Goal: Communication & Community: Share content

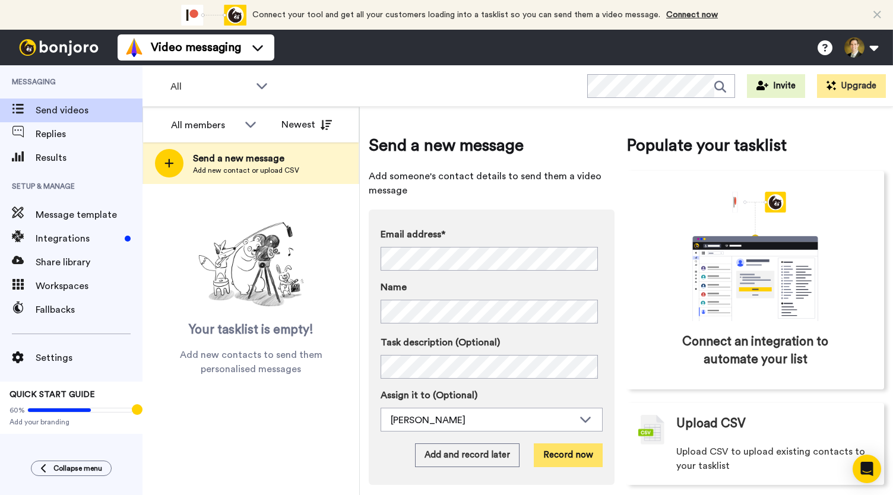
click at [562, 458] on button "Record now" at bounding box center [568, 455] width 69 height 24
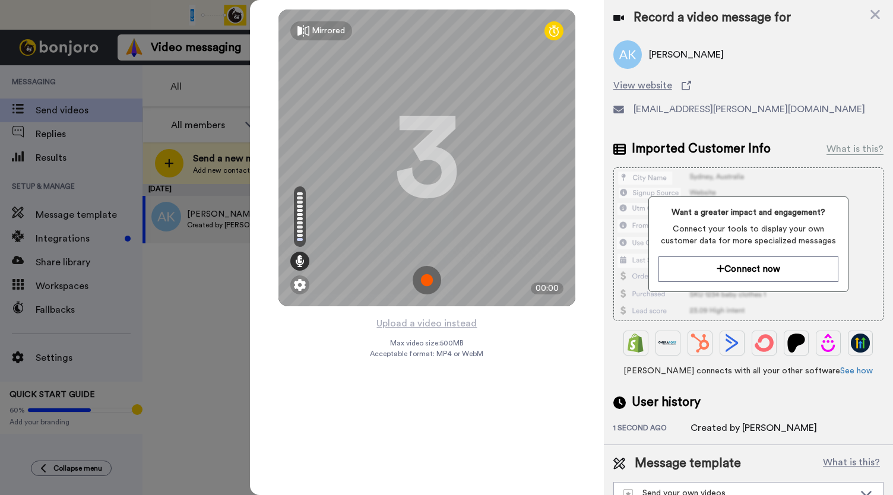
click at [423, 279] on img at bounding box center [427, 280] width 28 height 28
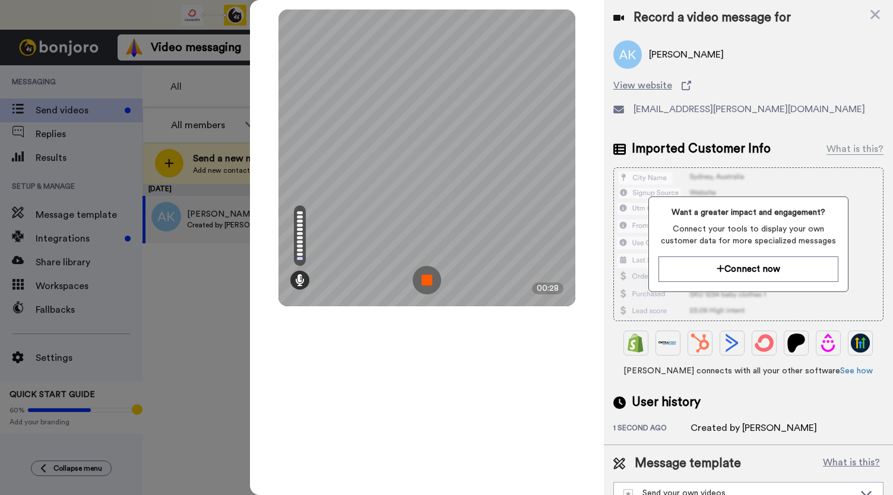
click at [423, 279] on img at bounding box center [427, 280] width 28 height 28
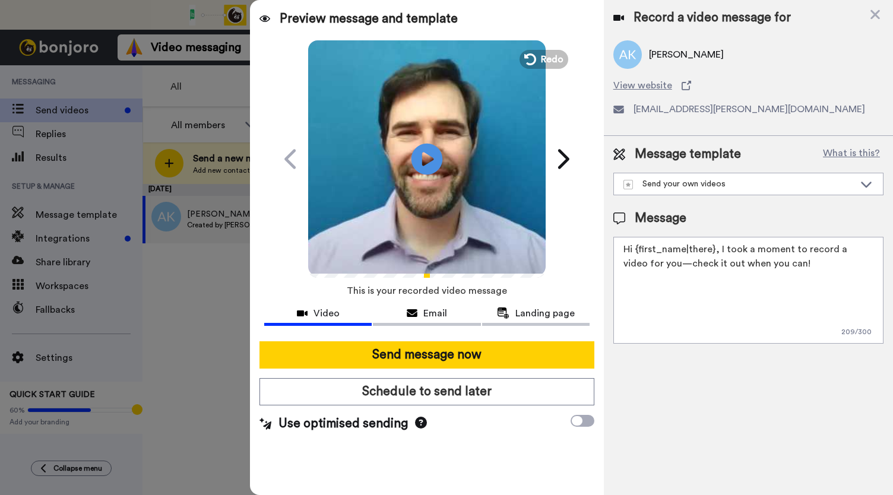
click at [426, 162] on icon "Play/Pause" at bounding box center [426, 159] width 31 height 56
click at [431, 313] on span "Email" at bounding box center [435, 313] width 24 height 14
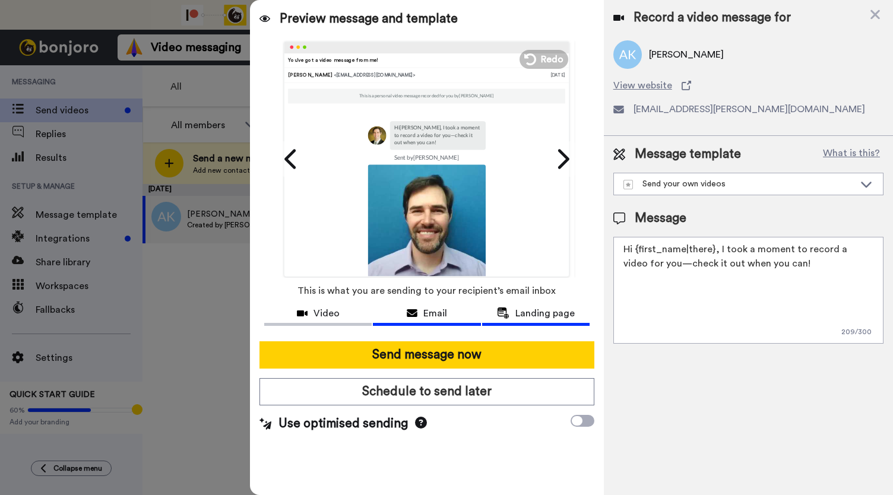
drag, startPoint x: 547, startPoint y: 316, endPoint x: 367, endPoint y: 324, distance: 180.6
click at [547, 315] on span "Landing page" at bounding box center [544, 313] width 59 height 14
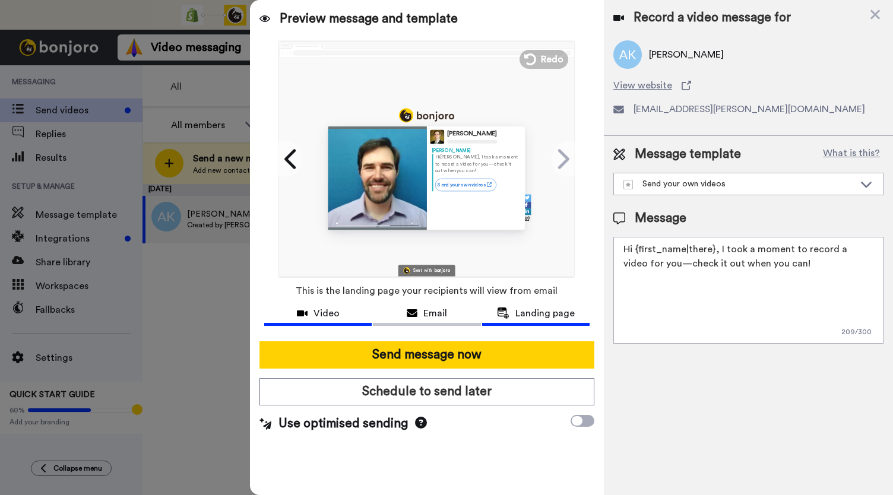
click at [305, 311] on icon at bounding box center [302, 313] width 11 height 9
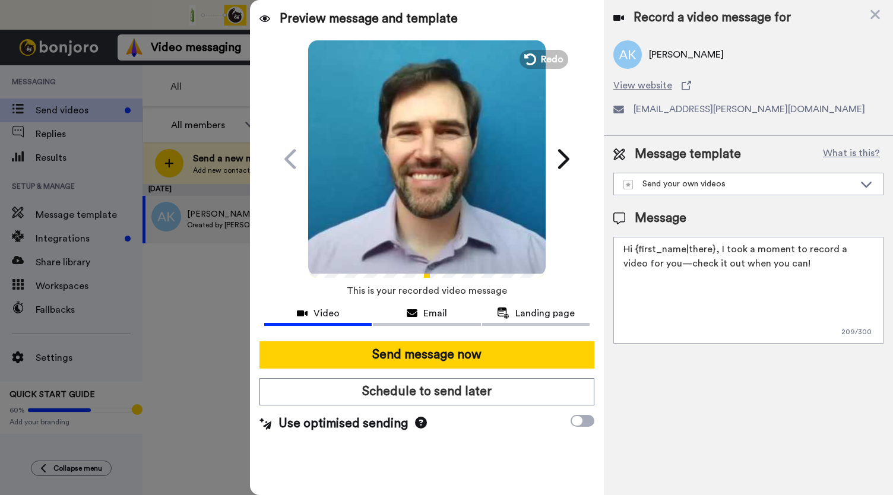
click at [414, 196] on video at bounding box center [426, 157] width 237 height 237
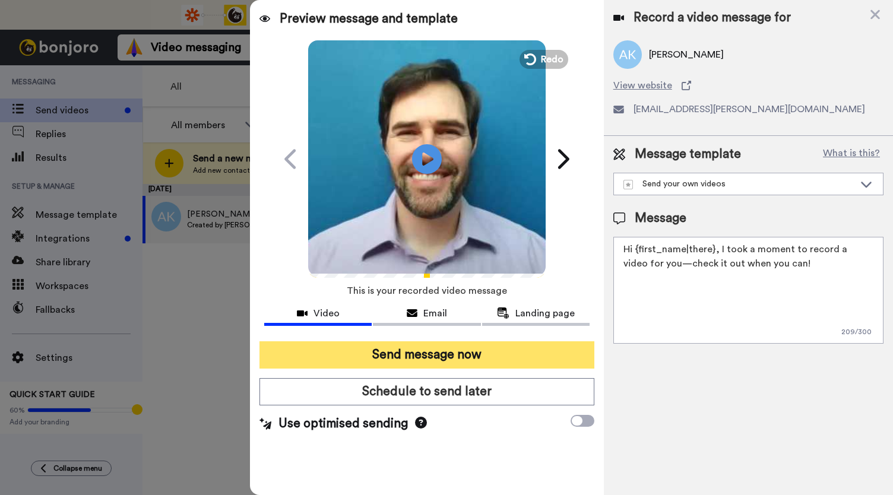
click at [431, 356] on button "Send message now" at bounding box center [426, 354] width 335 height 27
